Goal: Navigation & Orientation: Find specific page/section

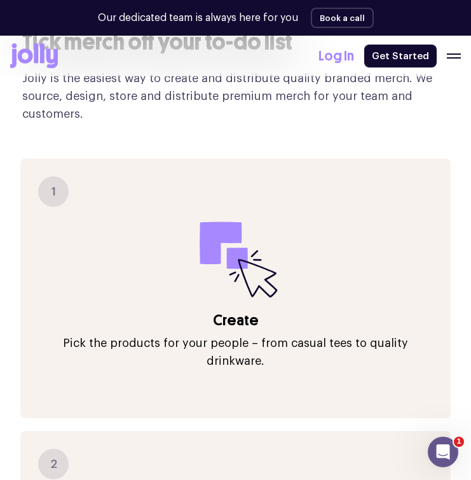
scroll to position [844, 0]
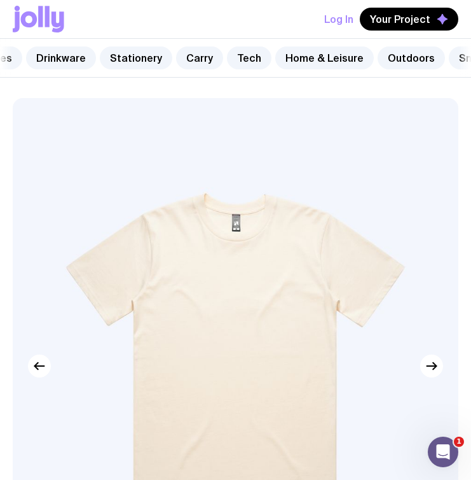
scroll to position [0, 349]
click at [179, 57] on link "Carry" at bounding box center [199, 57] width 47 height 23
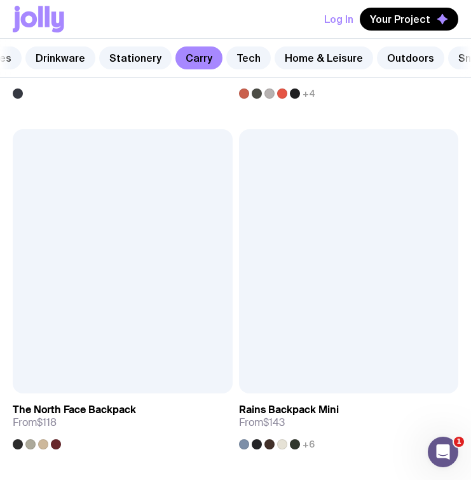
scroll to position [2687, 0]
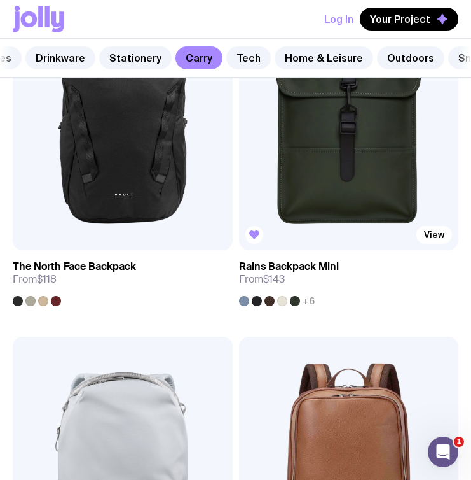
click at [354, 170] on img at bounding box center [349, 118] width 220 height 264
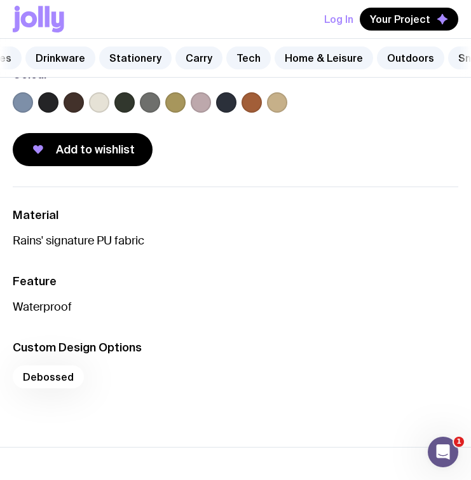
scroll to position [800, 0]
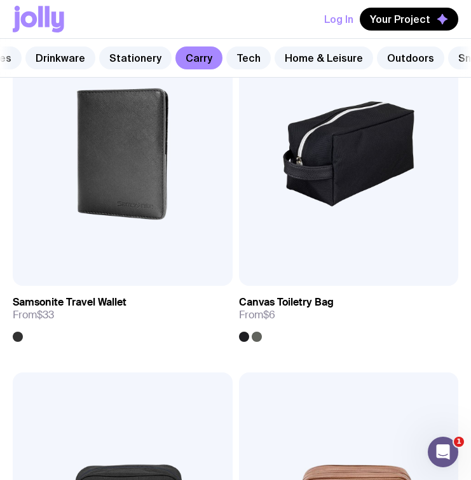
scroll to position [5361, 0]
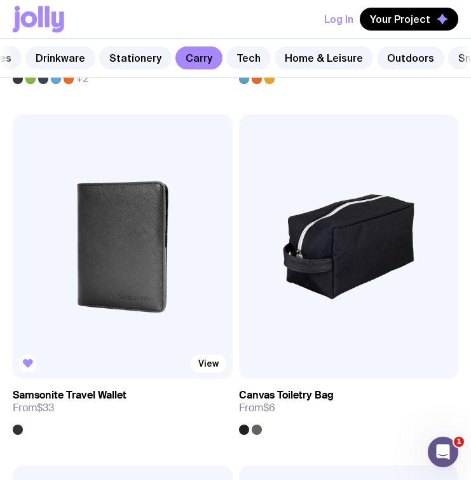
click at [151, 297] on img at bounding box center [123, 247] width 220 height 264
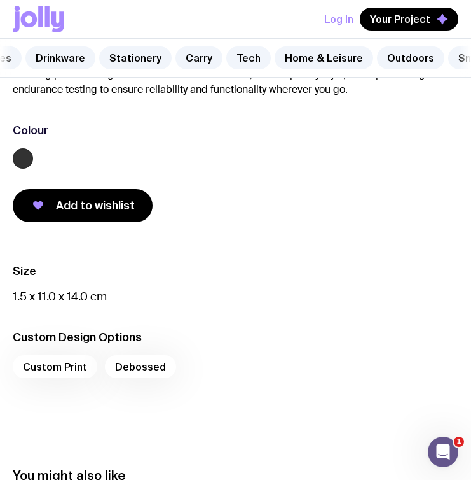
scroll to position [699, 0]
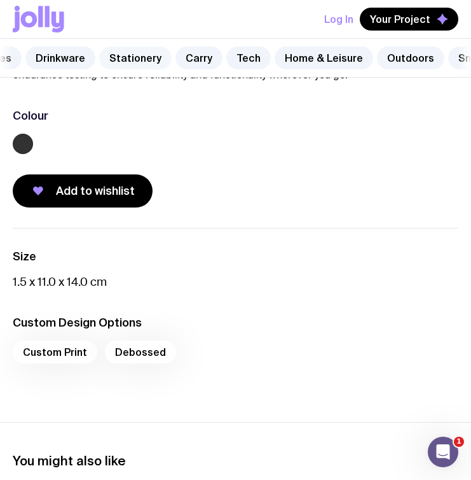
click at [134, 59] on link "Stationery" at bounding box center [135, 57] width 73 height 23
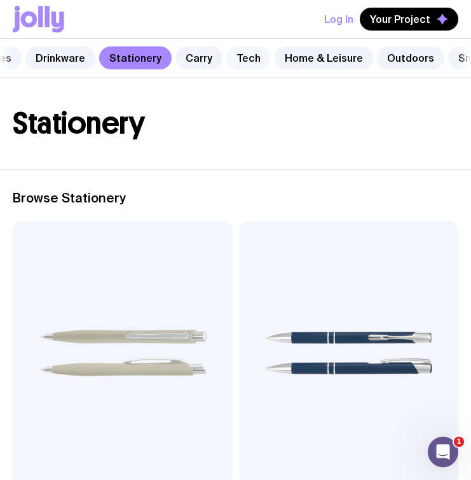
drag, startPoint x: 251, startPoint y: 62, endPoint x: 237, endPoint y: 62, distance: 13.4
click at [251, 61] on div "Packaging Tops Outerwear Caps & Accessories Drinkware Stationery Carry Tech Hom…" at bounding box center [235, 58] width 471 height 39
click at [231, 60] on link "Tech" at bounding box center [248, 57] width 45 height 23
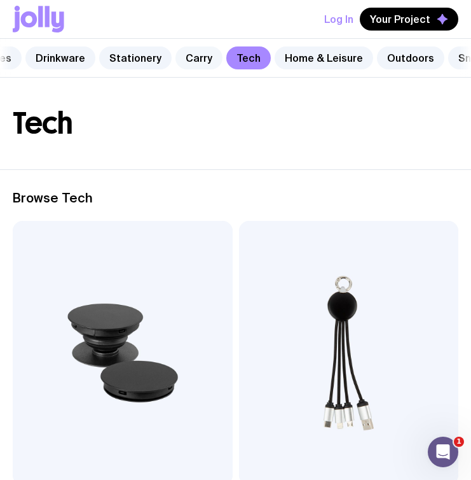
click at [184, 56] on link "Carry" at bounding box center [199, 57] width 47 height 23
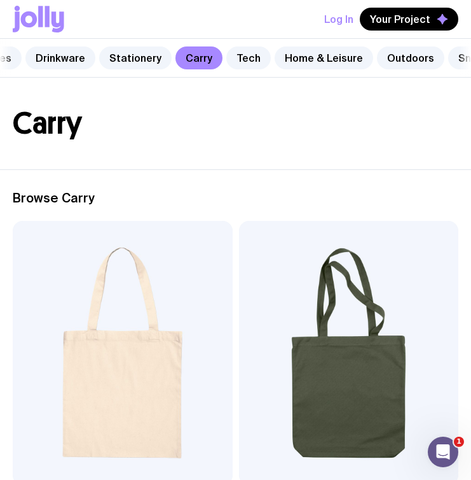
click at [387, 78] on div "Packaging Tops Outerwear Caps & Accessories Drinkware Stationery Carry Tech Hom…" at bounding box center [235, 58] width 471 height 39
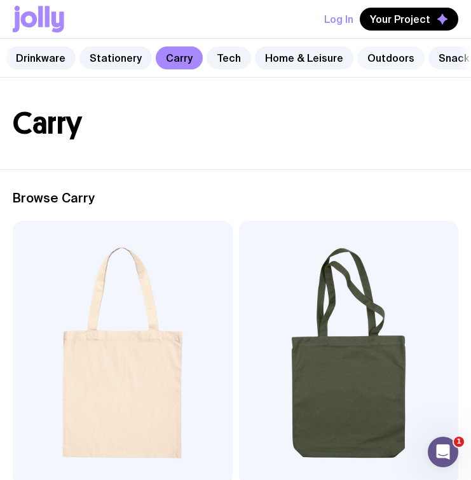
click at [383, 69] on link "Outdoors" at bounding box center [391, 57] width 67 height 23
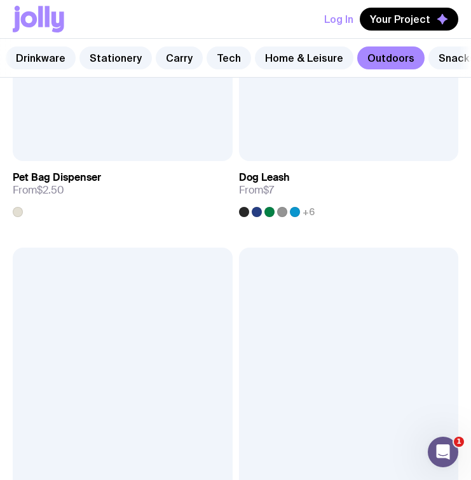
scroll to position [3133, 0]
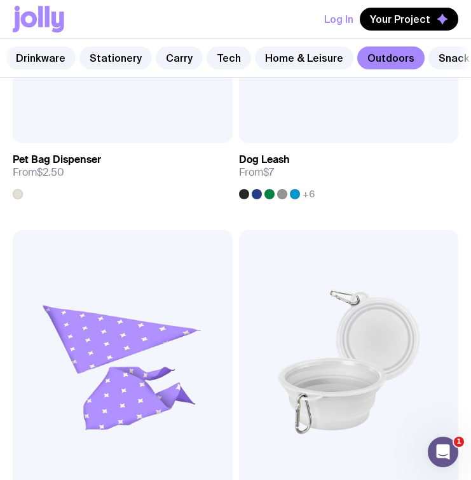
click at [419, 70] on div "Packaging Tops Outerwear Caps & Accessories Drinkware Stationery Carry Tech Hom…" at bounding box center [235, 58] width 471 height 39
click at [429, 66] on link "Snacks" at bounding box center [457, 57] width 57 height 23
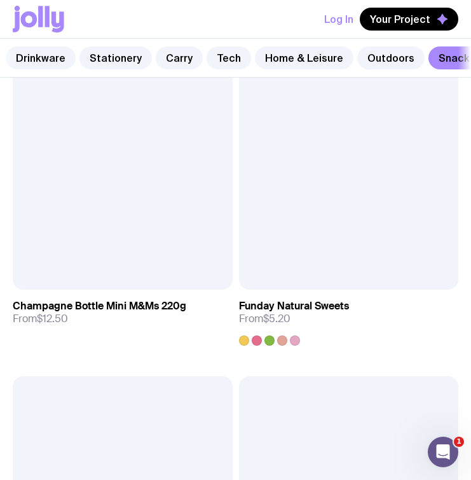
scroll to position [536, 0]
